Goal: Task Accomplishment & Management: Use online tool/utility

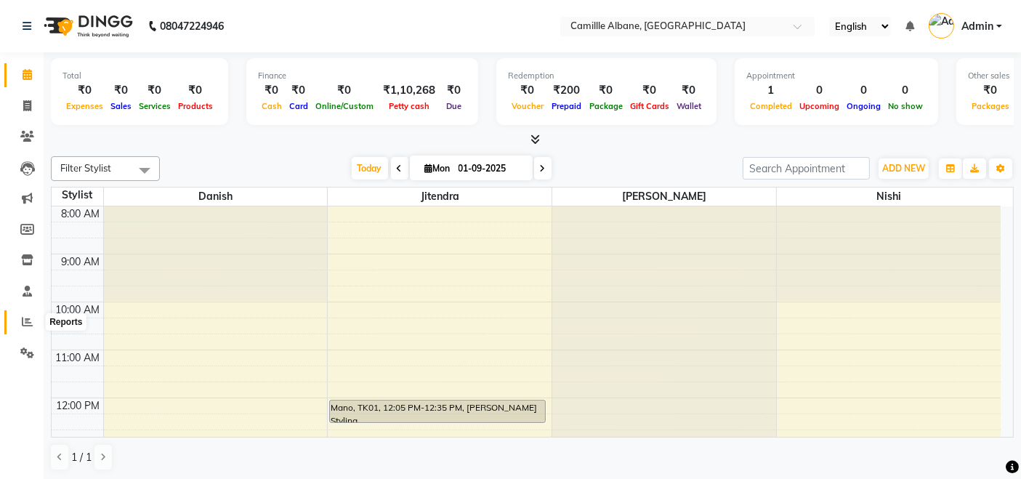
click at [23, 325] on icon at bounding box center [27, 321] width 11 height 11
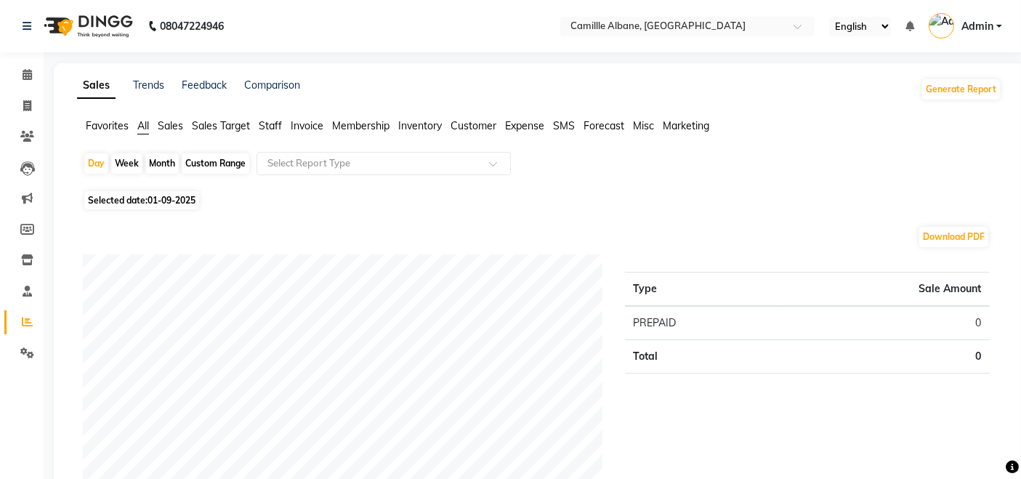
click at [156, 166] on div "Month" at bounding box center [161, 163] width 33 height 20
select select "9"
select select "2025"
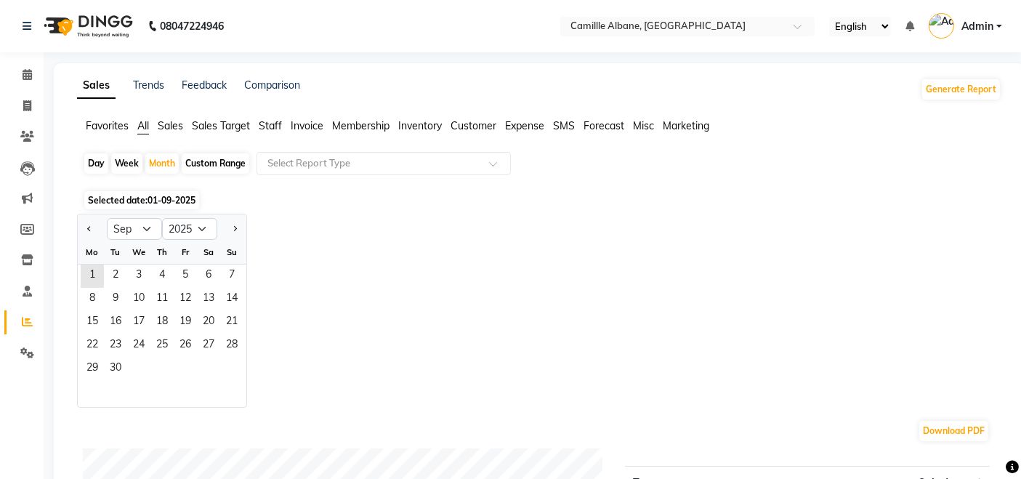
drag, startPoint x: 91, startPoint y: 227, endPoint x: 105, endPoint y: 237, distance: 17.2
click at [91, 227] on span "Previous month" at bounding box center [89, 227] width 5 height 5
select select "8"
click at [175, 335] on span "22" at bounding box center [185, 345] width 23 height 23
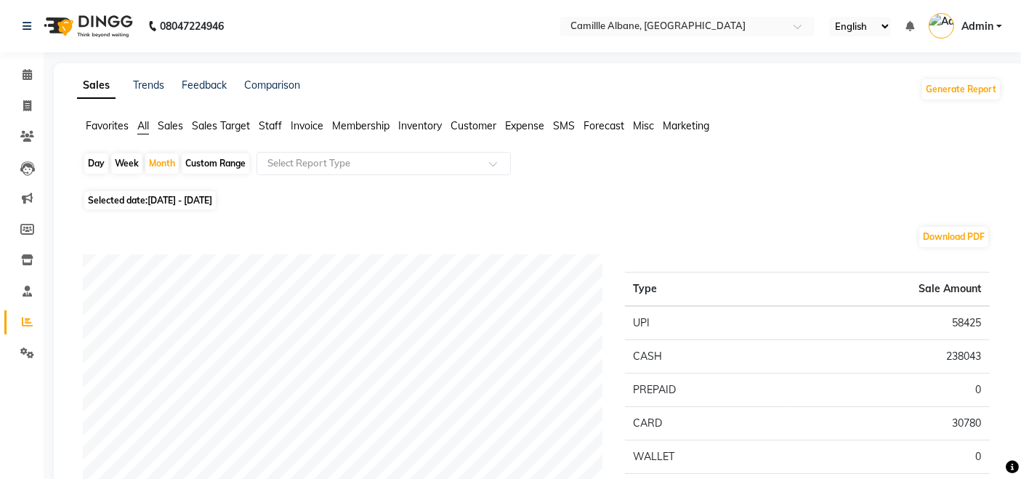
click at [276, 125] on span "Staff" at bounding box center [270, 125] width 23 height 13
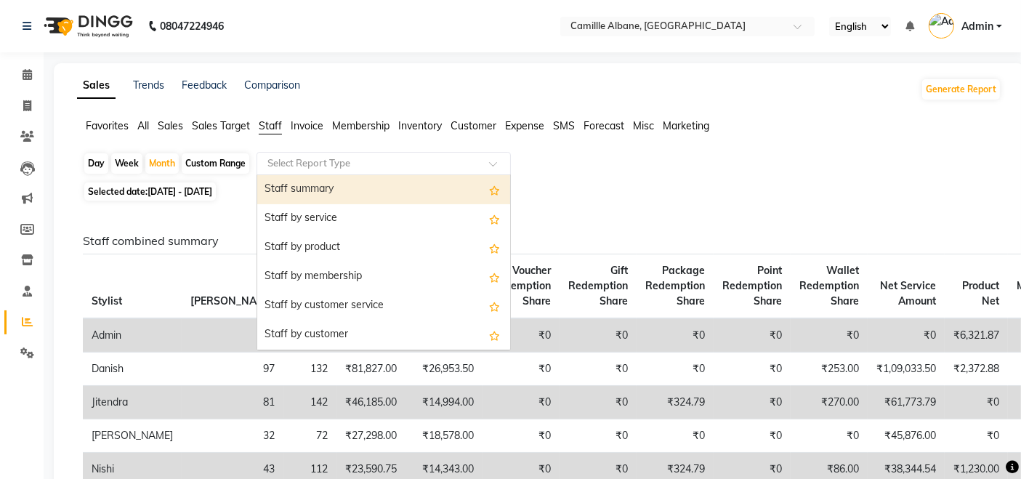
click at [357, 164] on input "text" at bounding box center [369, 163] width 209 height 15
click at [361, 193] on div "Staff summary" at bounding box center [383, 189] width 253 height 29
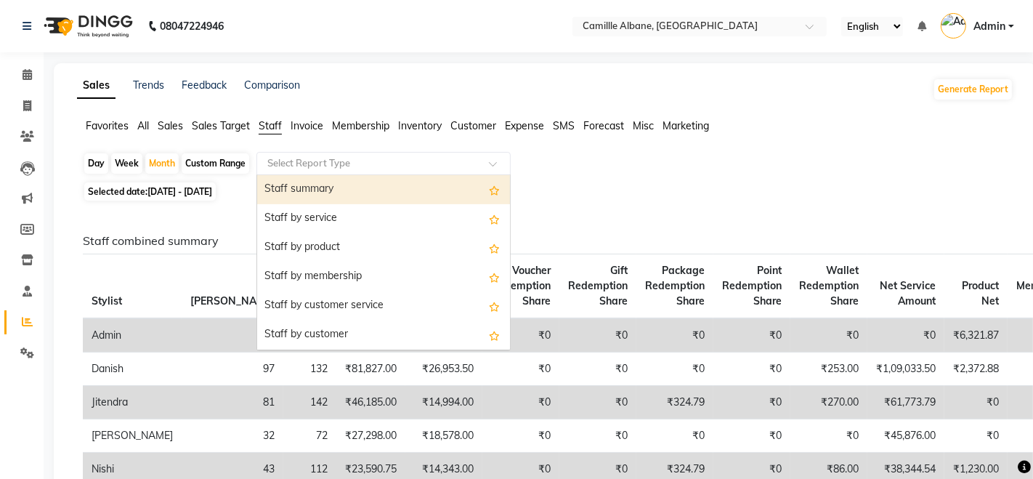
select select "filtered_report"
select select "csv"
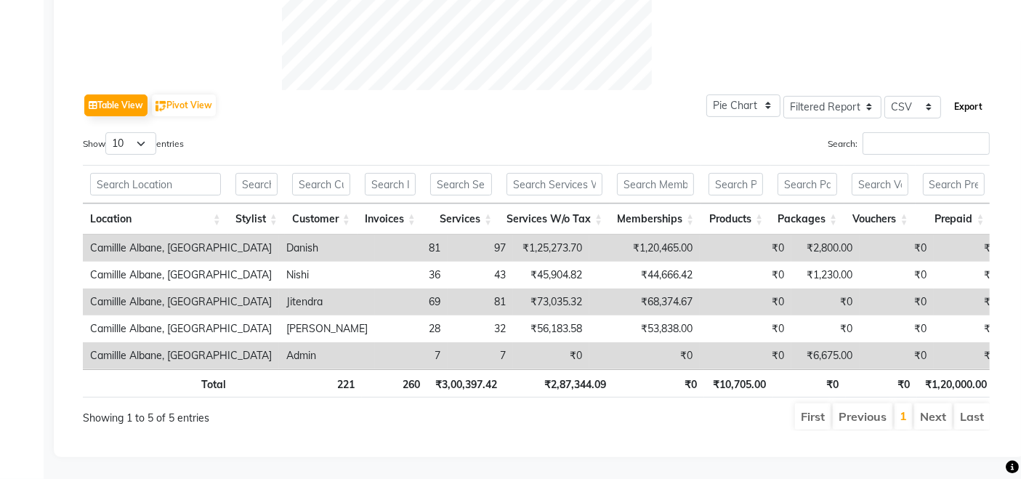
click at [967, 94] on button "Export" at bounding box center [968, 106] width 40 height 25
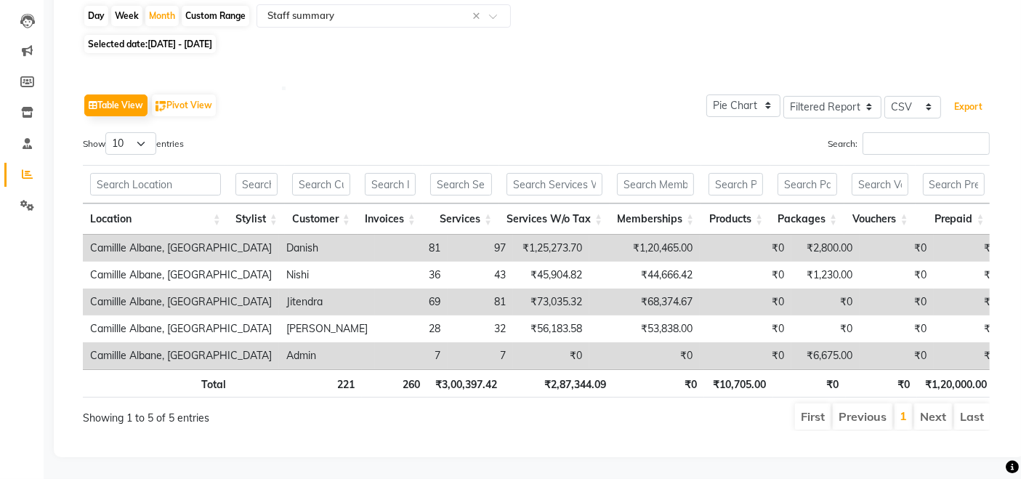
scroll to position [249, 0]
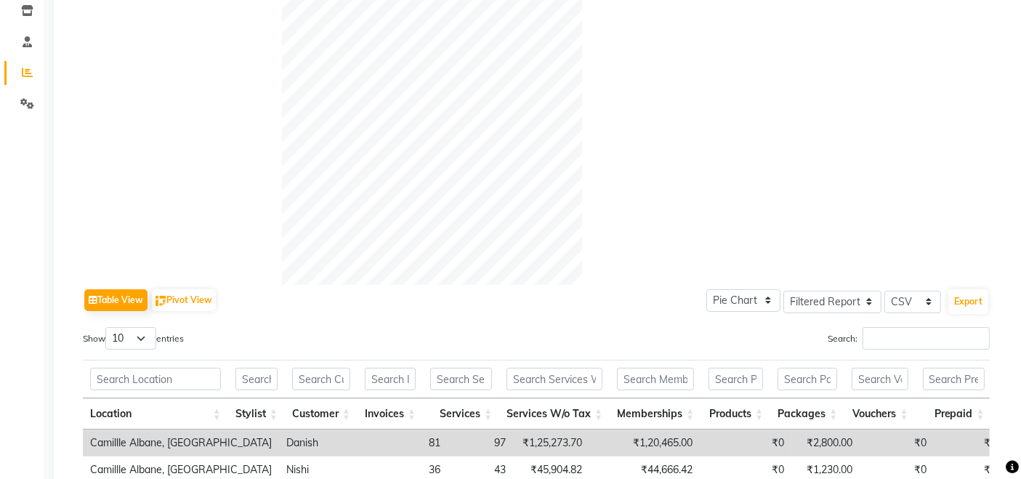
click at [765, 105] on div at bounding box center [536, 135] width 509 height 300
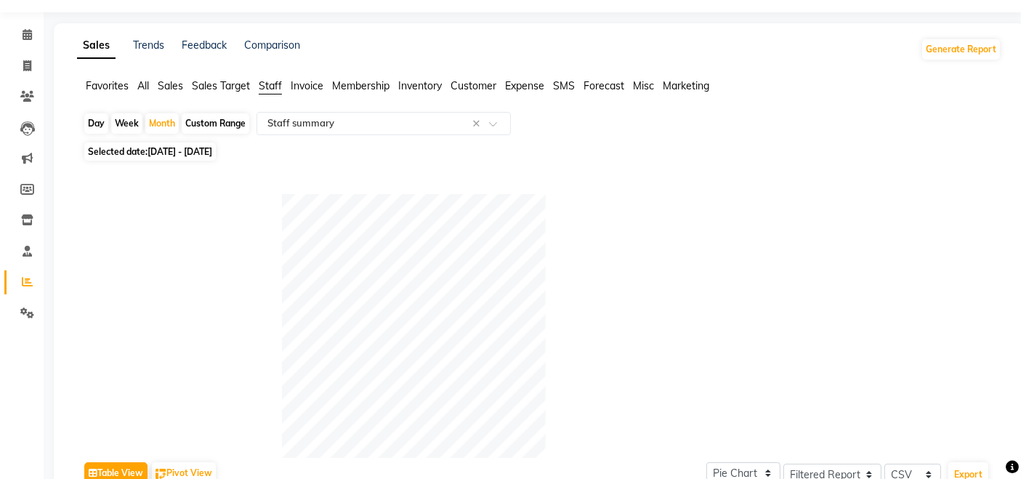
scroll to position [0, 0]
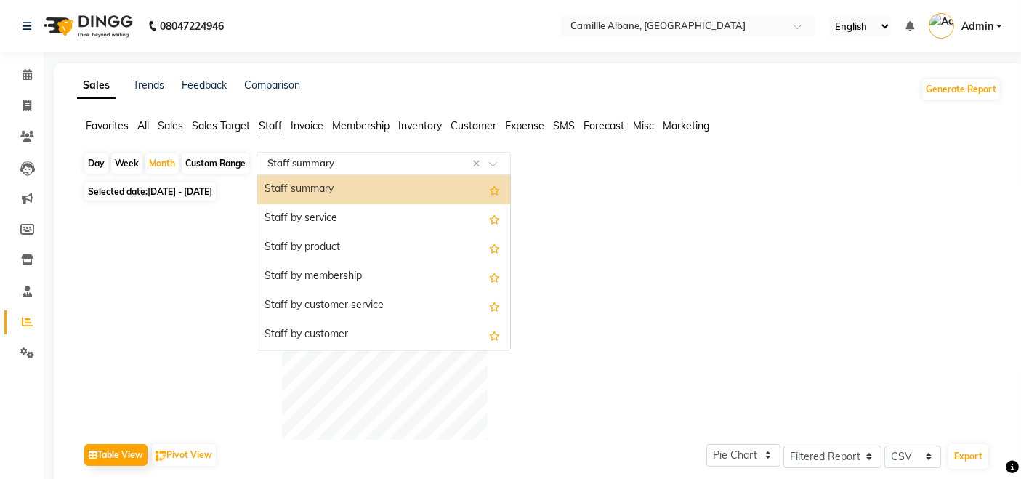
click at [472, 167] on input "text" at bounding box center [369, 163] width 209 height 15
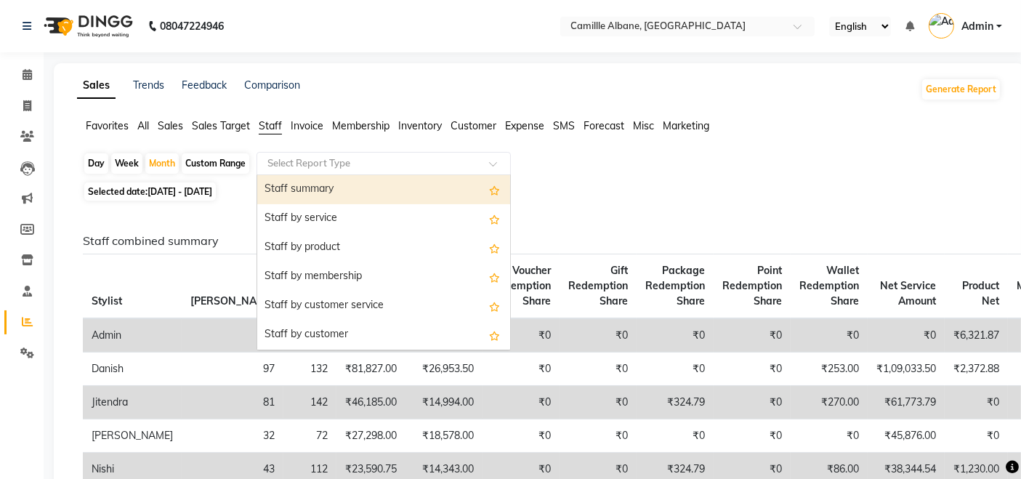
click at [604, 173] on div "Day Week Month Custom Range Select Report Type Staff summary Staff by service S…" at bounding box center [539, 165] width 913 height 26
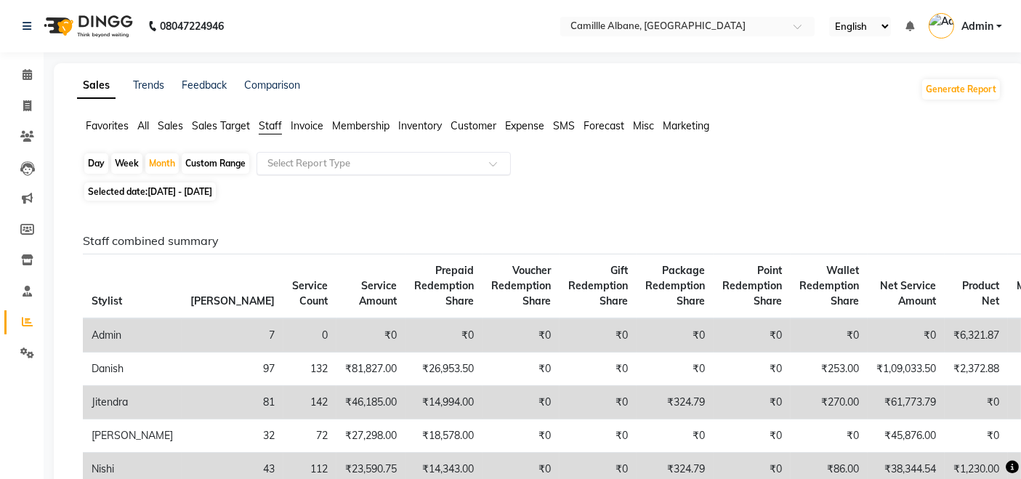
click at [390, 157] on input "text" at bounding box center [369, 163] width 209 height 15
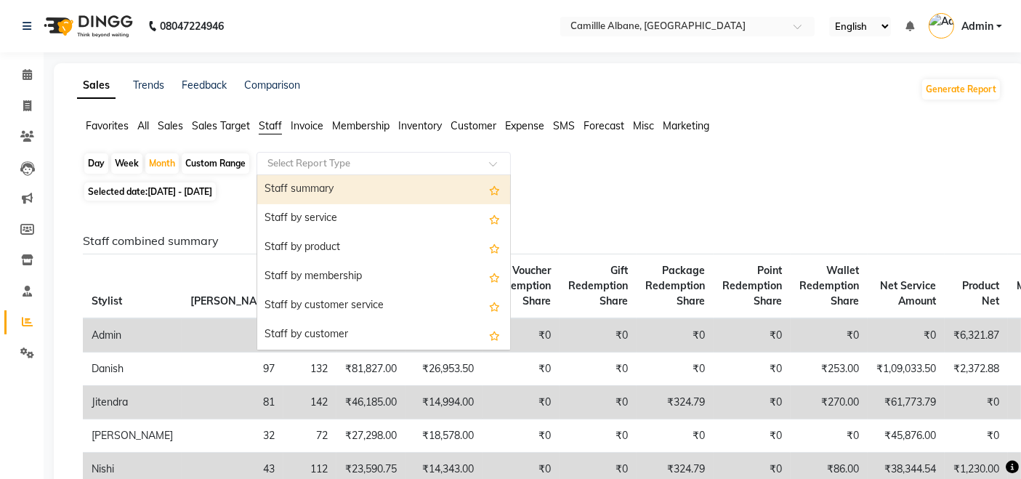
click at [373, 182] on div "Staff summary" at bounding box center [383, 189] width 253 height 29
select select "filtered_report"
select select "csv"
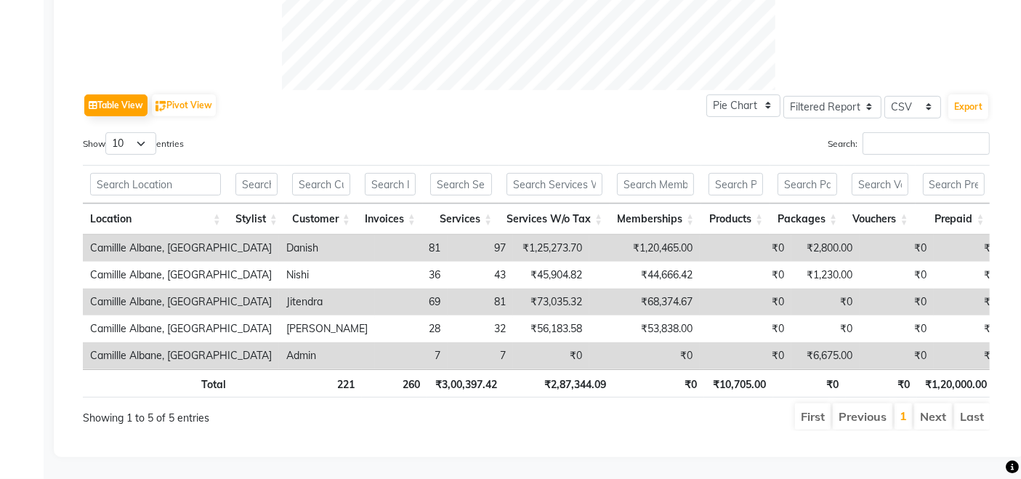
click at [618, 403] on ul "First Previous 1 Next Last" at bounding box center [730, 416] width 520 height 26
